Goal: Task Accomplishment & Management: Use online tool/utility

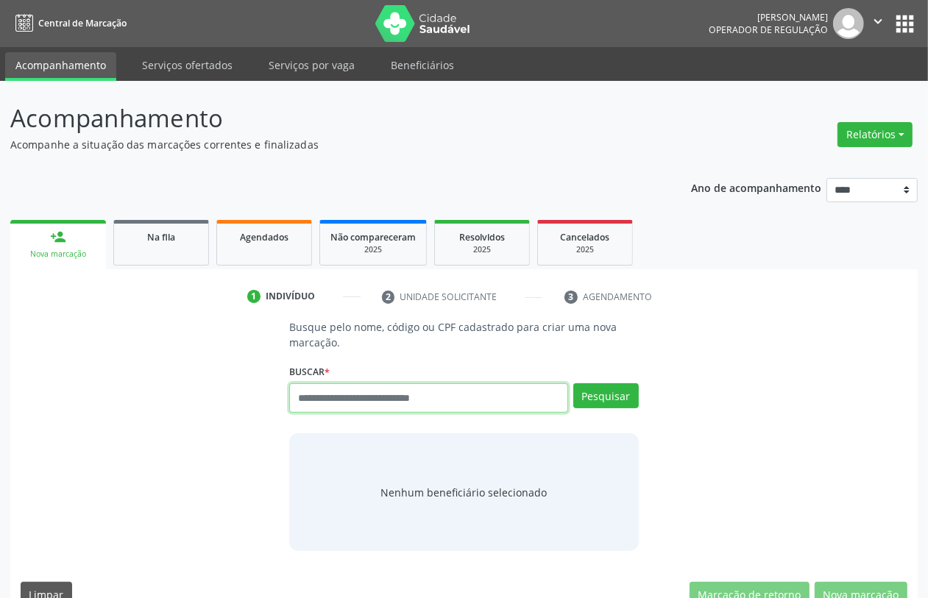
click at [341, 396] on input "text" at bounding box center [428, 397] width 278 height 29
type input "***"
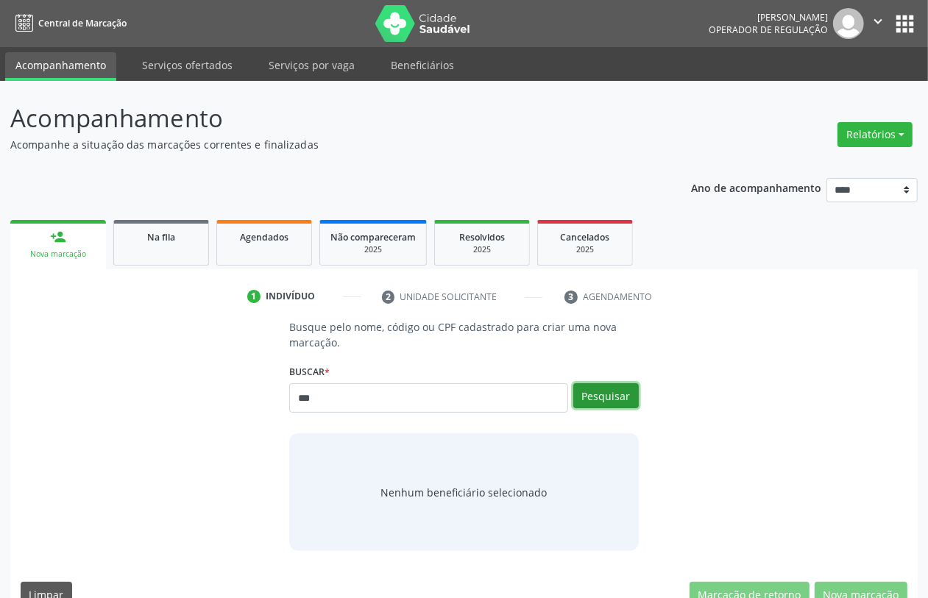
click at [609, 394] on button "Pesquisar" at bounding box center [606, 395] width 66 height 25
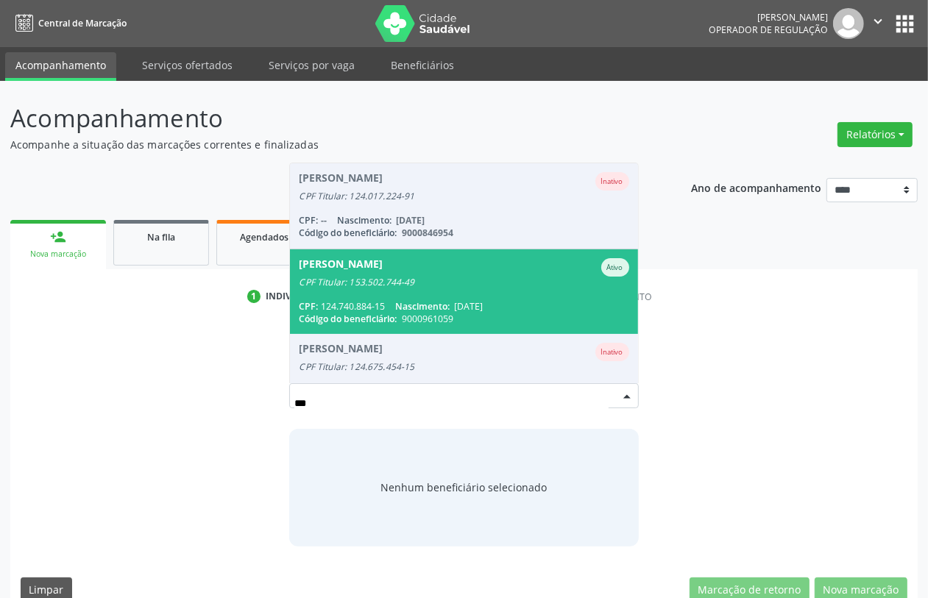
click at [358, 295] on span "Abrahao Valerio da Silva Ativo CPF Titular: 153.502.744-49 CPF: 124.740.884-15 …" at bounding box center [463, 291] width 347 height 85
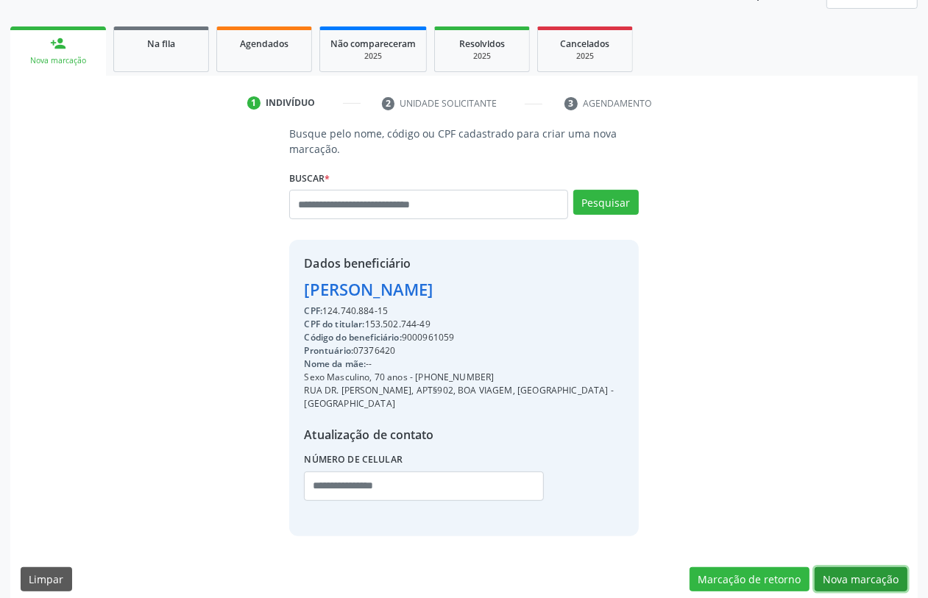
click at [742, 478] on button "Nova marcação" at bounding box center [861, 579] width 93 height 25
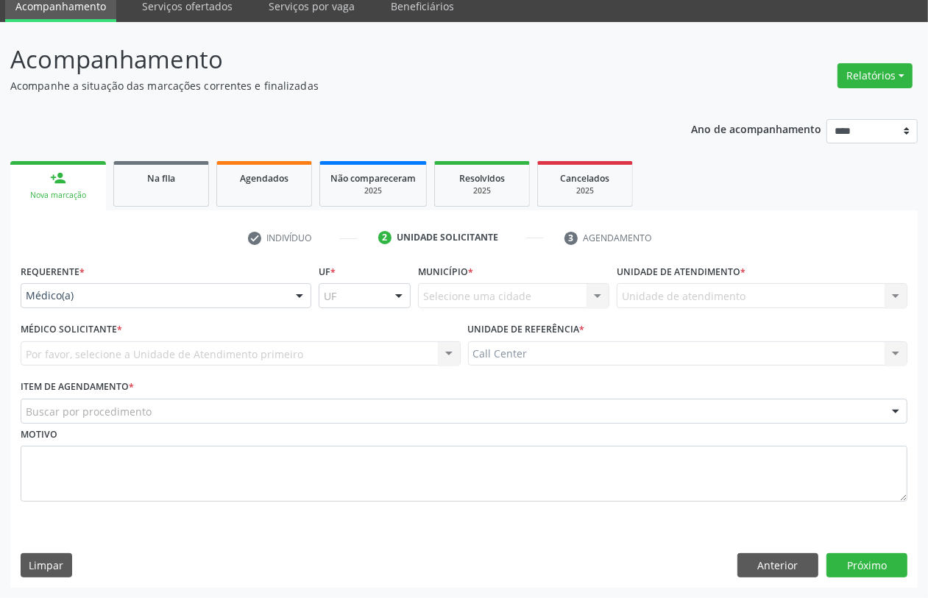
scroll to position [59, 0]
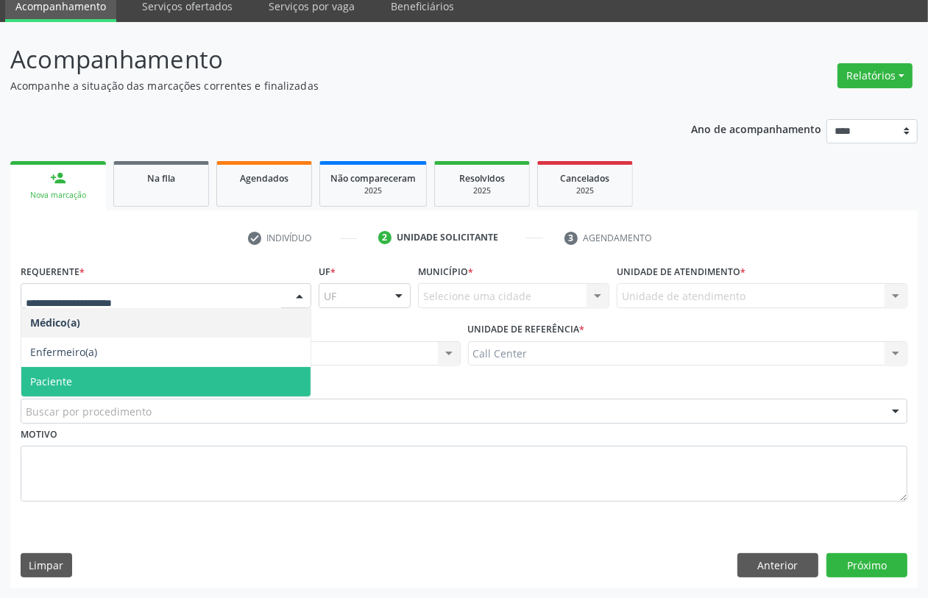
click at [61, 377] on span "Paciente" at bounding box center [51, 382] width 42 height 14
